Goal: Task Accomplishment & Management: Use online tool/utility

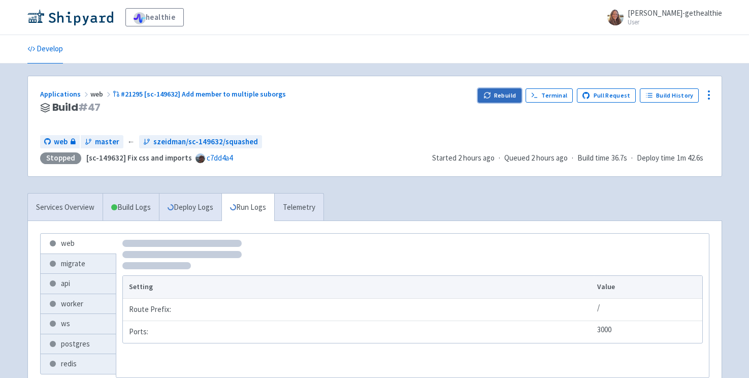
click at [508, 96] on button "Rebuild" at bounding box center [500, 95] width 44 height 14
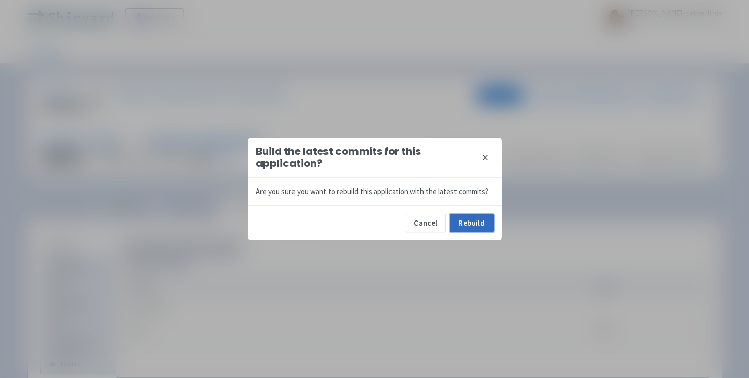
click at [468, 219] on button "Rebuild" at bounding box center [472, 223] width 44 height 18
